Goal: Find specific page/section

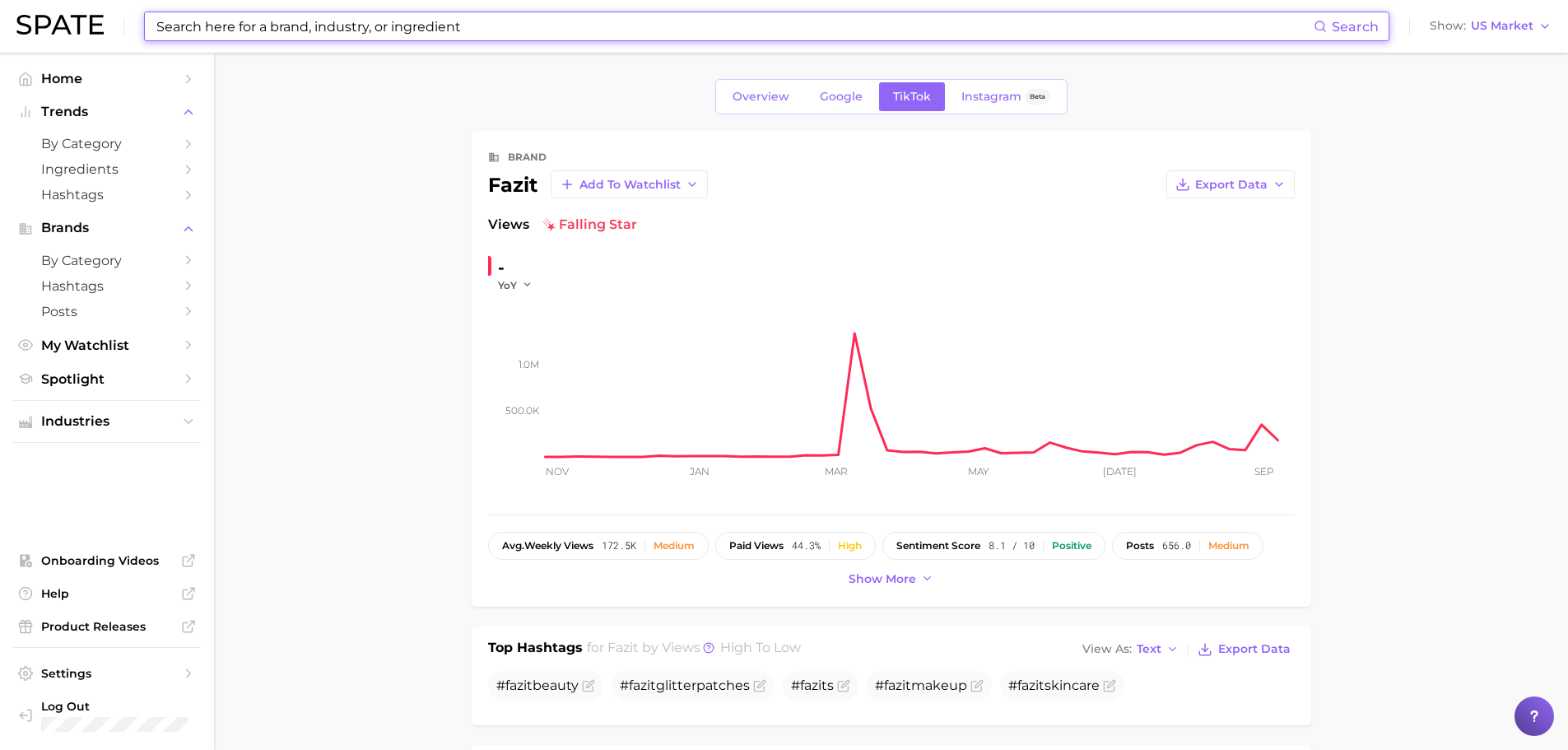
click at [631, 28] on input at bounding box center [734, 26] width 1159 height 28
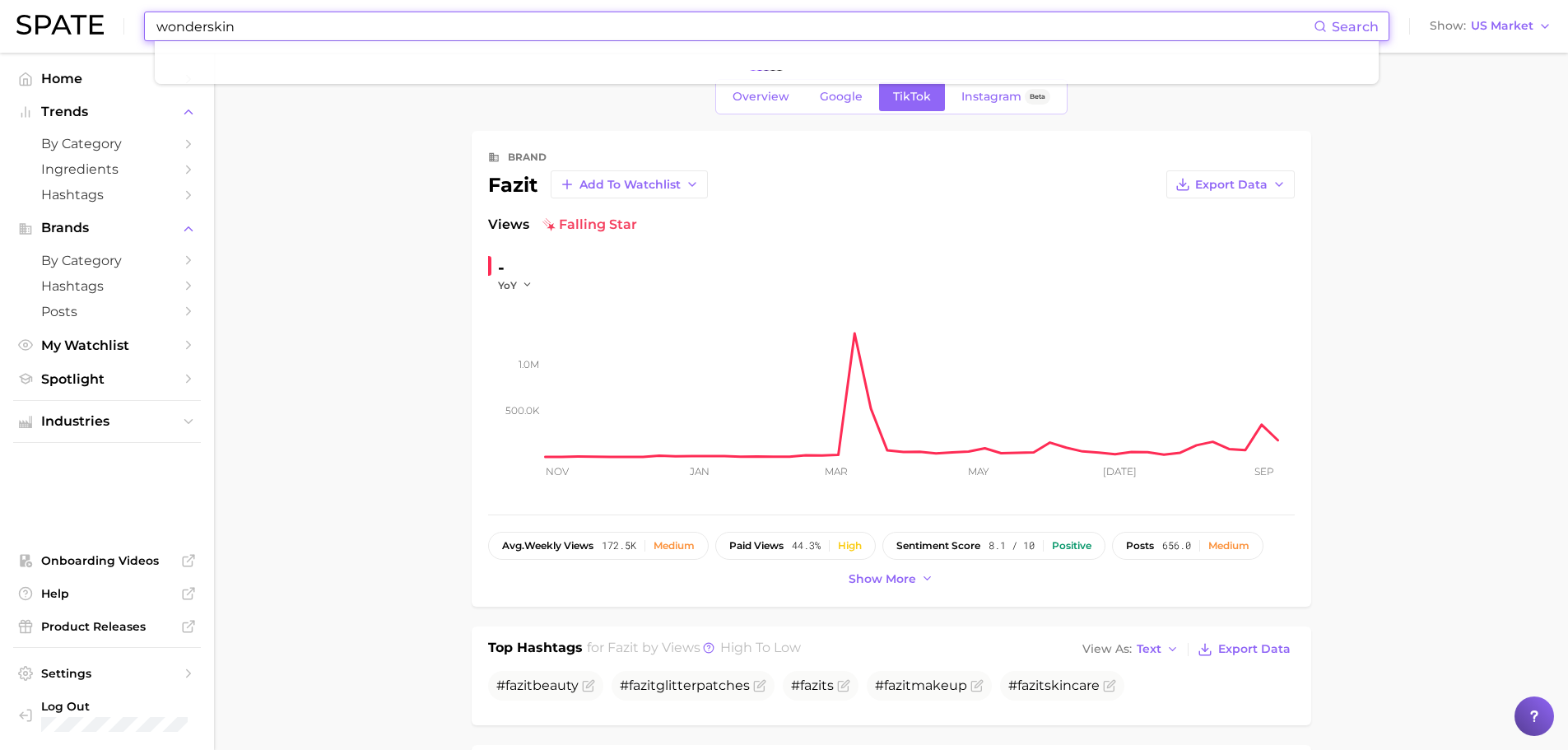
type input "wonderskin"
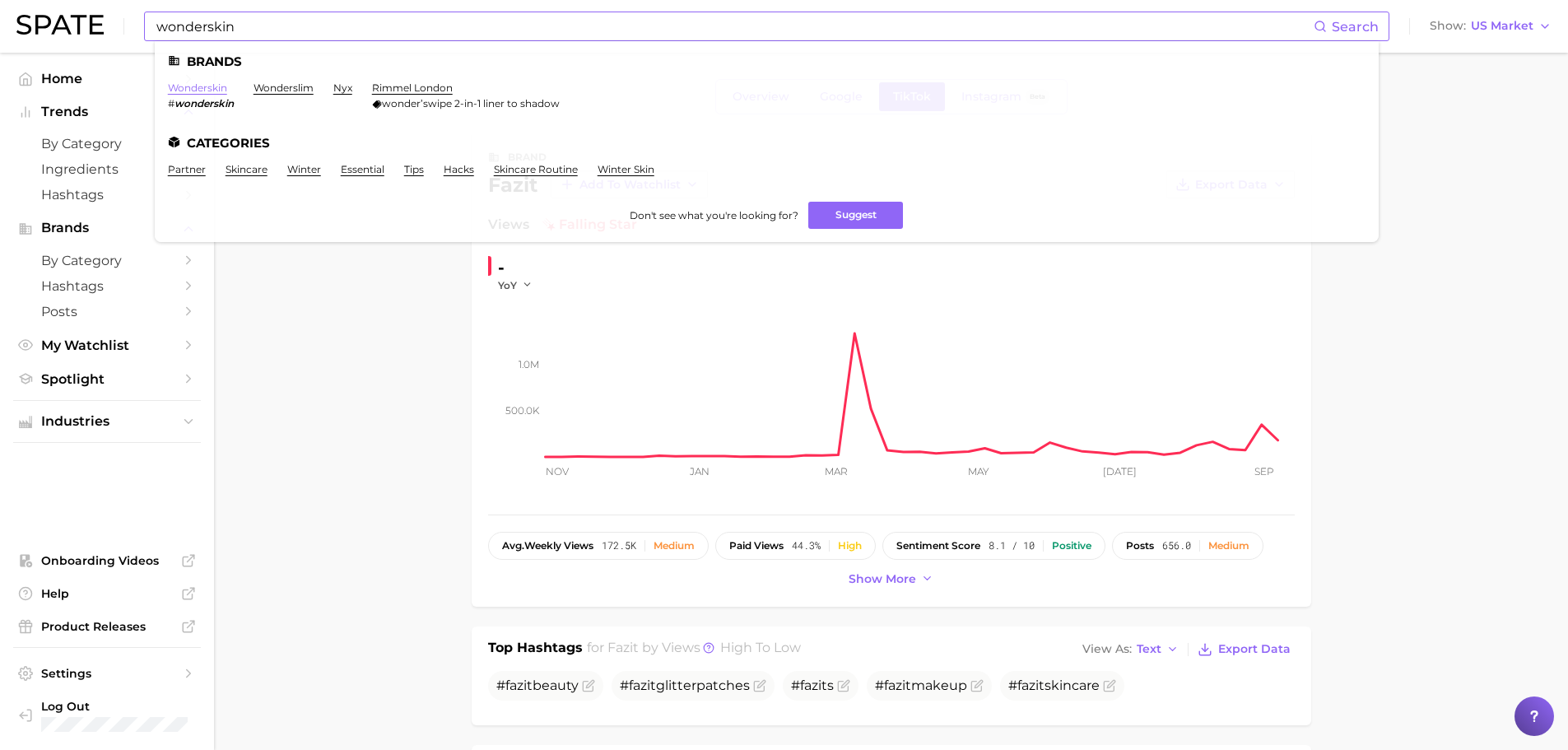
click at [200, 86] on link "wonderskin" at bounding box center [197, 87] width 60 height 13
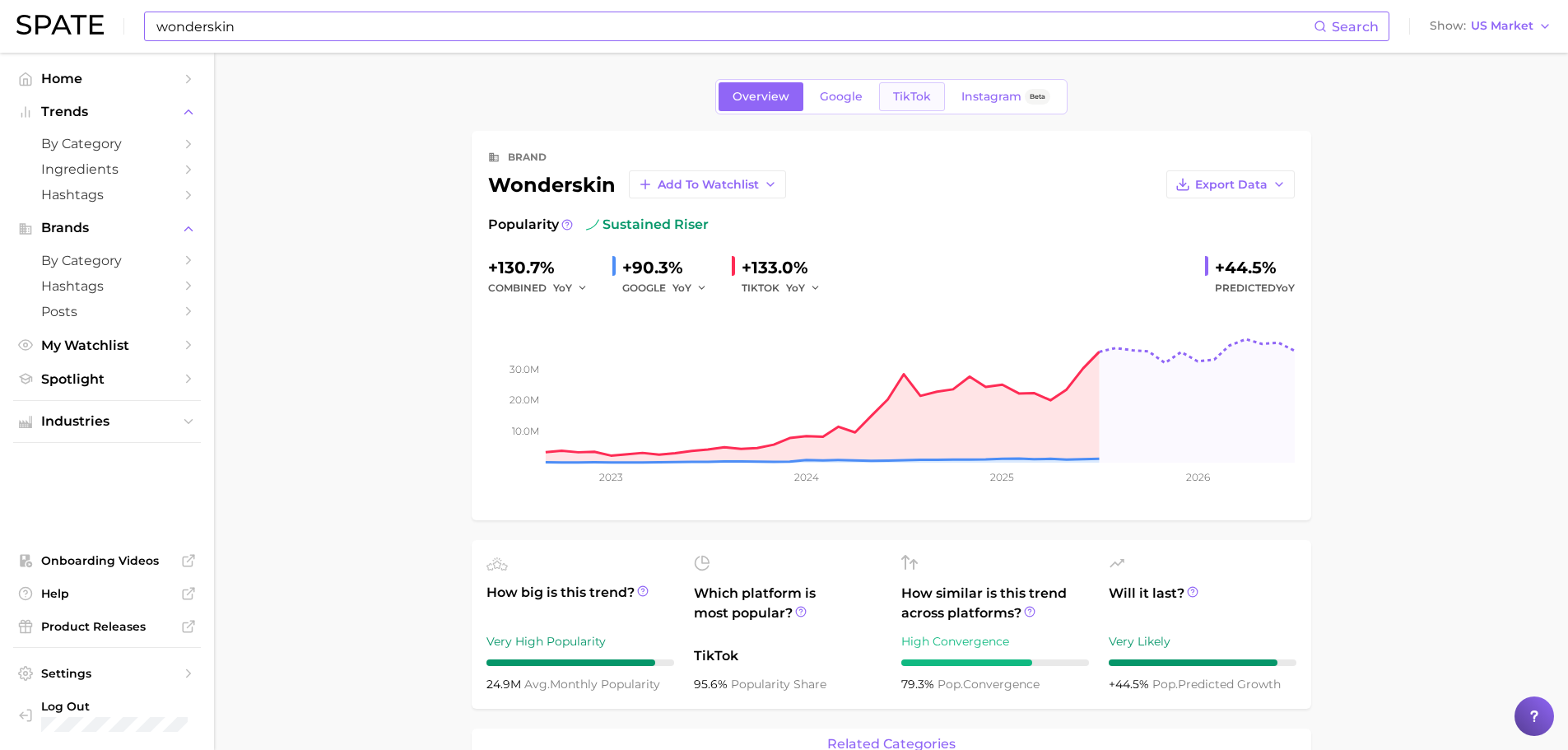
click at [911, 97] on span "TikTok" at bounding box center [911, 97] width 38 height 14
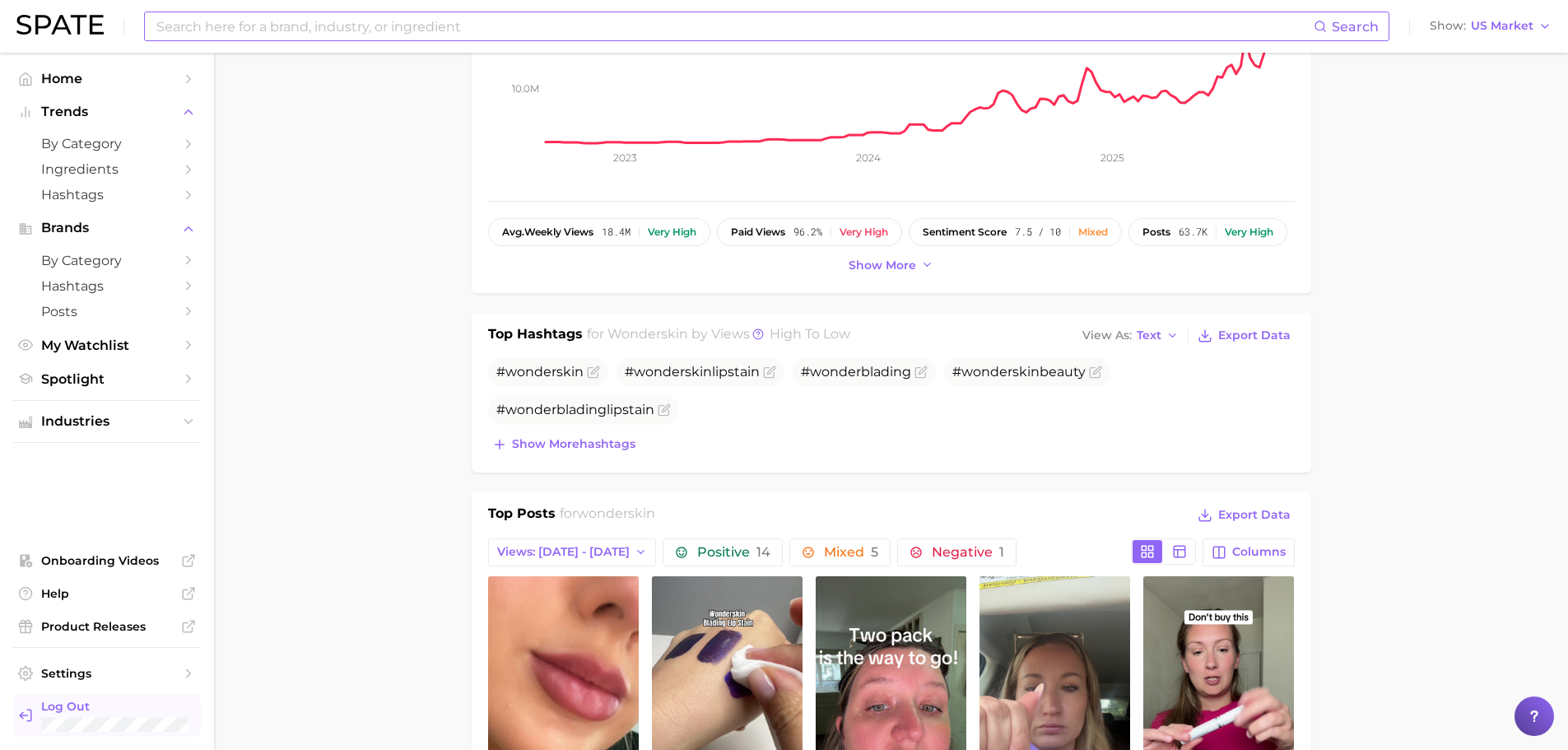
scroll to position [494, 0]
